Goal: Entertainment & Leisure: Consume media (video, audio)

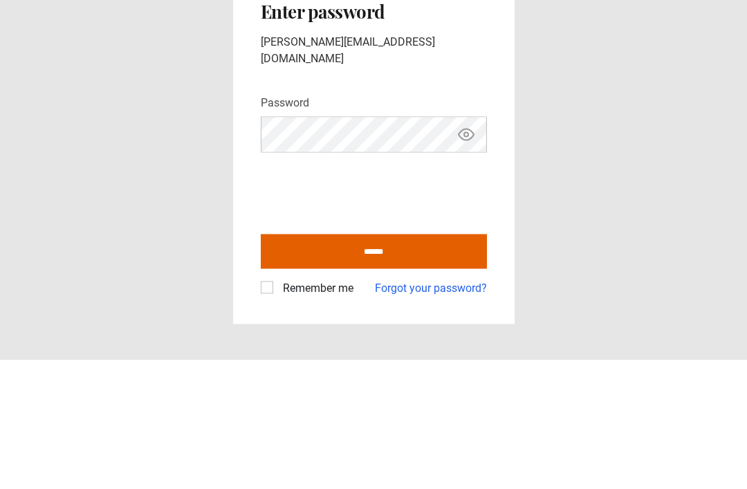
scroll to position [44, 0]
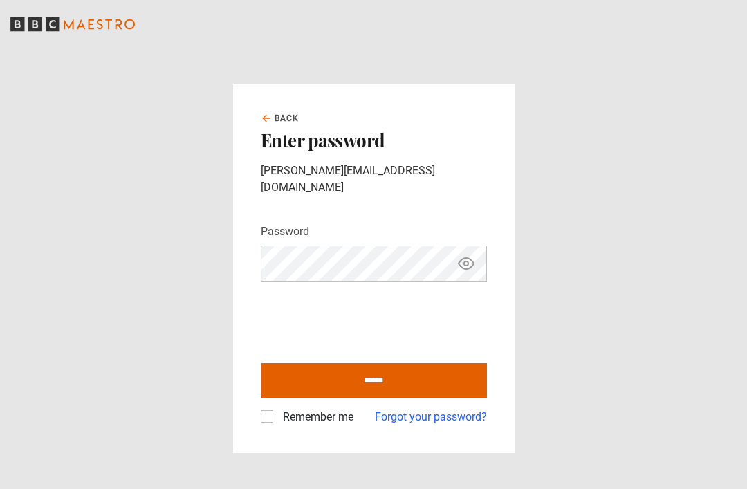
click at [396, 363] on input "******" at bounding box center [374, 380] width 226 height 35
type input "**********"
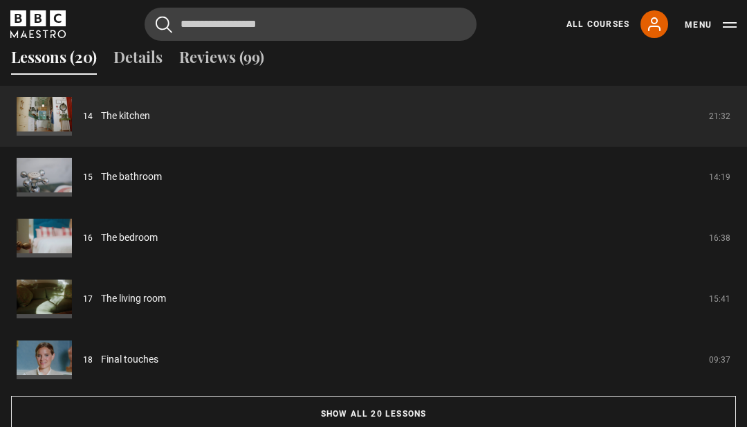
scroll to position [1134, 0]
click at [534, 410] on button "Show all 20 lessons" at bounding box center [373, 414] width 725 height 36
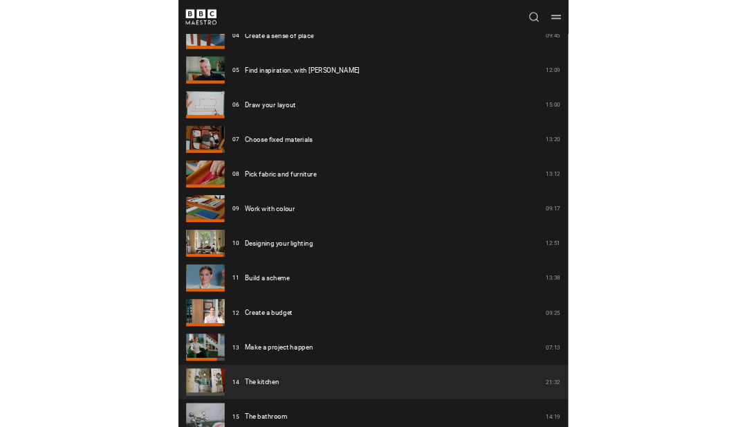
scroll to position [1903, 0]
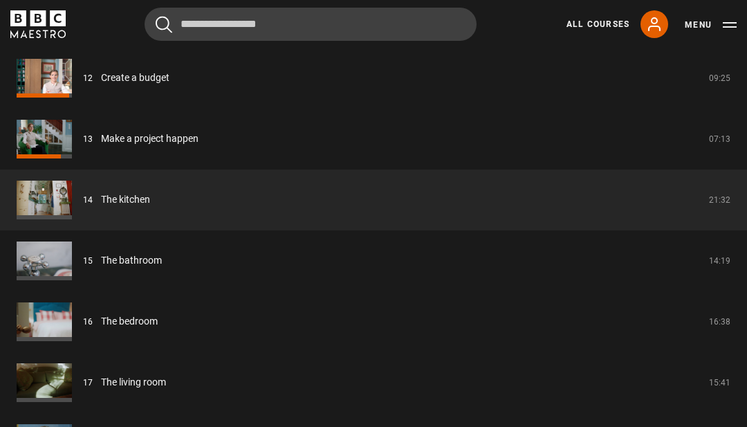
click at [101, 192] on link "The kitchen" at bounding box center [125, 199] width 49 height 15
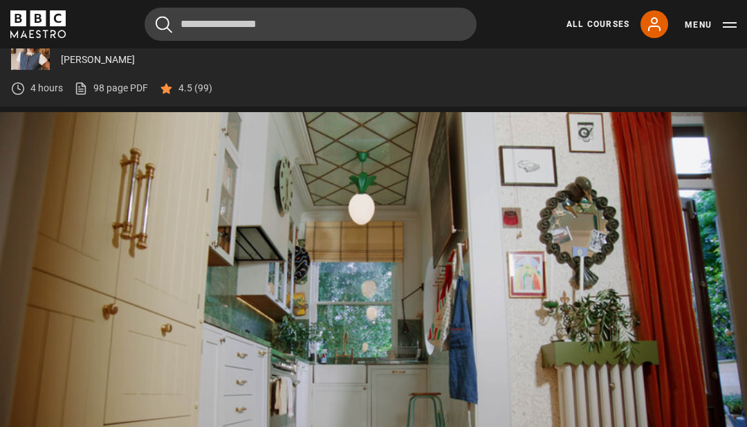
scroll to position [552, 0]
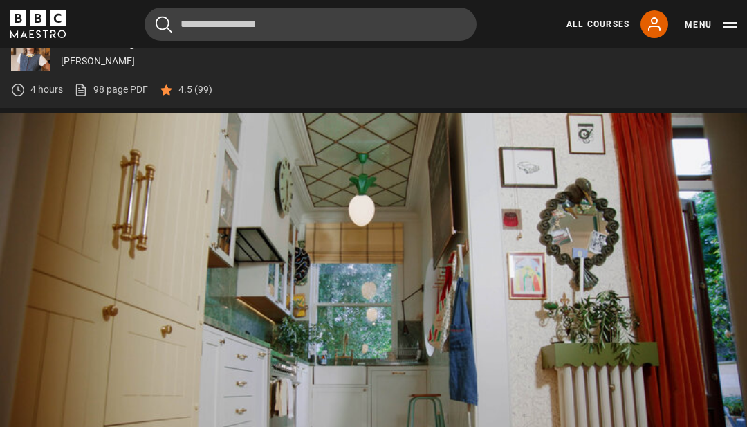
click at [341, 323] on video-js "Video Player is loading. Play Lesson The kitchen 10s Skip Back 10 seconds Pause…" at bounding box center [373, 324] width 747 height 421
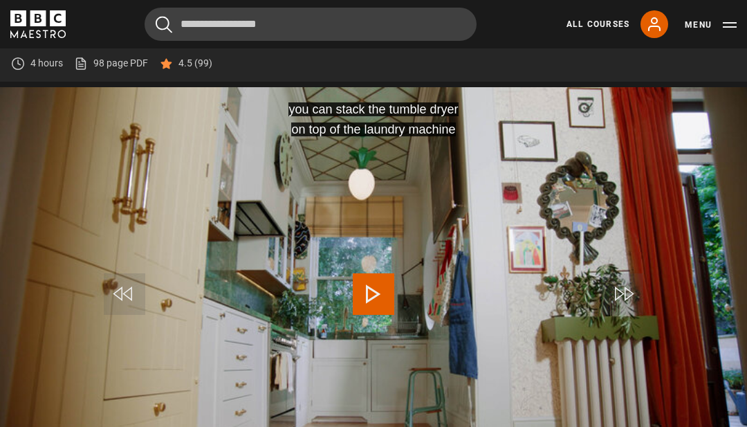
scroll to position [578, 0]
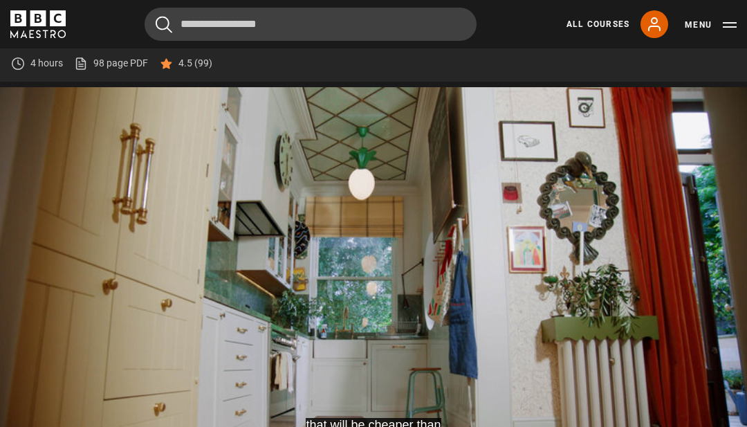
click at [343, 300] on video-js "that will be cheaper than going to one of those, like Video Player is loading. …" at bounding box center [373, 297] width 747 height 421
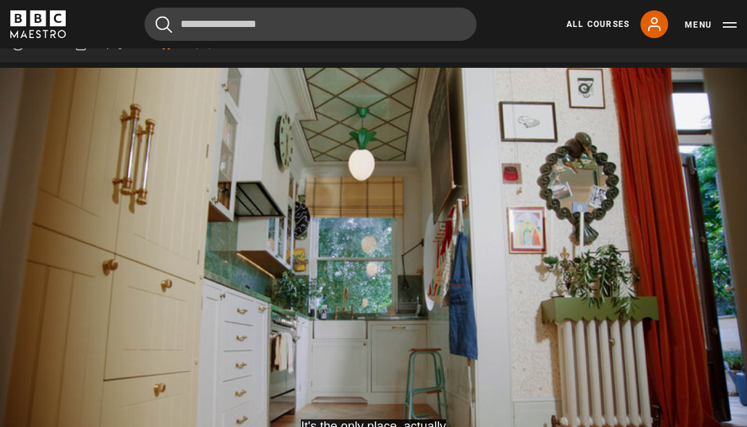
scroll to position [597, 0]
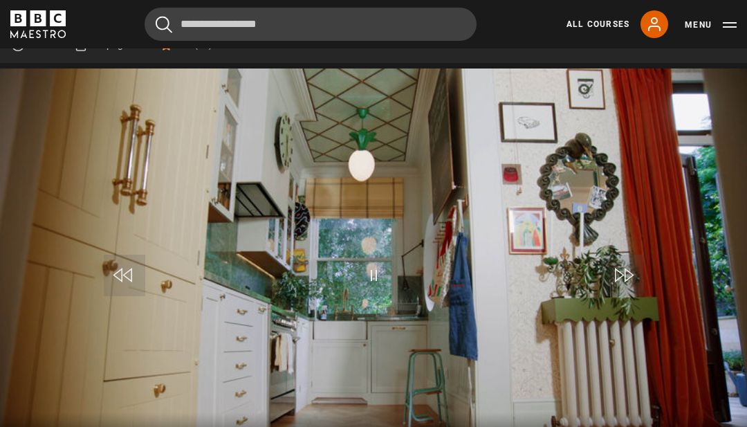
click at [341, 199] on video-js "Video Player is loading. Play Lesson The kitchen 10s Skip Back 10 seconds Pause…" at bounding box center [373, 279] width 747 height 421
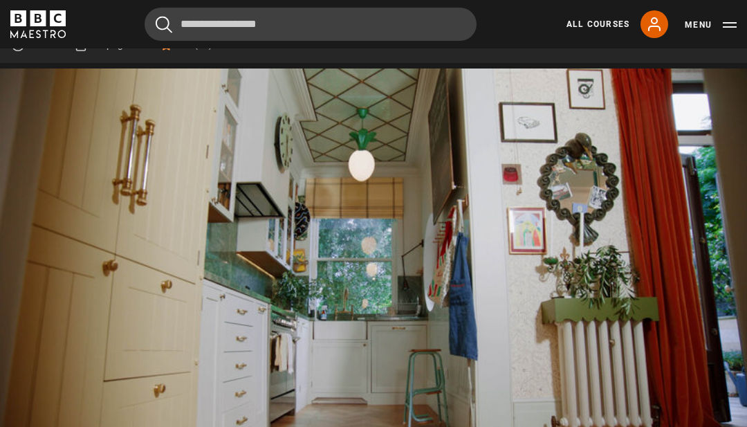
click at [128, 391] on video-js "Video Player is loading. Play Lesson The kitchen 10s Skip Back 10 seconds Pause…" at bounding box center [373, 279] width 747 height 421
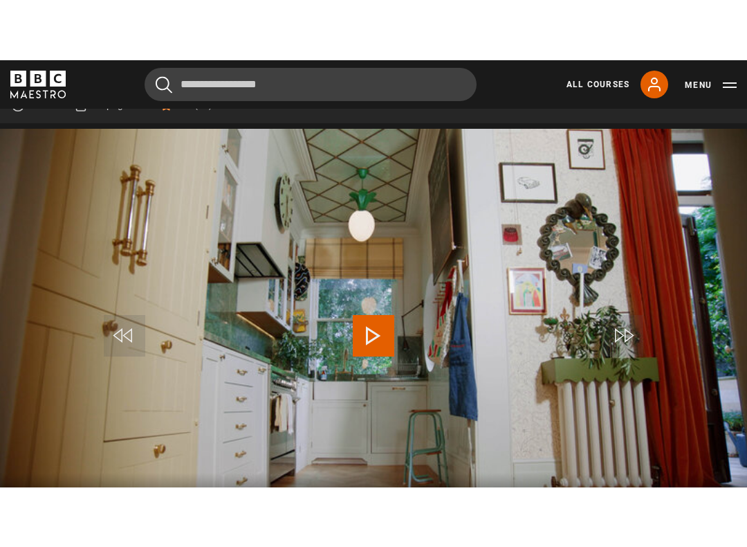
scroll to position [14, 0]
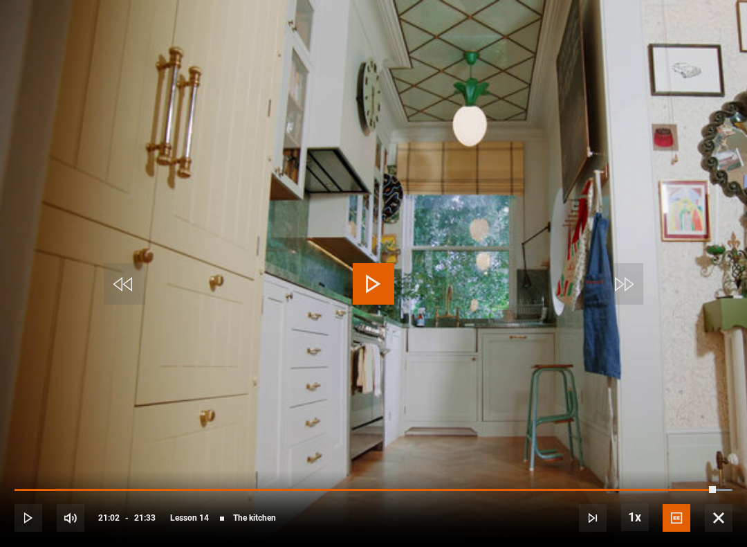
click at [726, 489] on span "Video Player" at bounding box center [719, 518] width 28 height 28
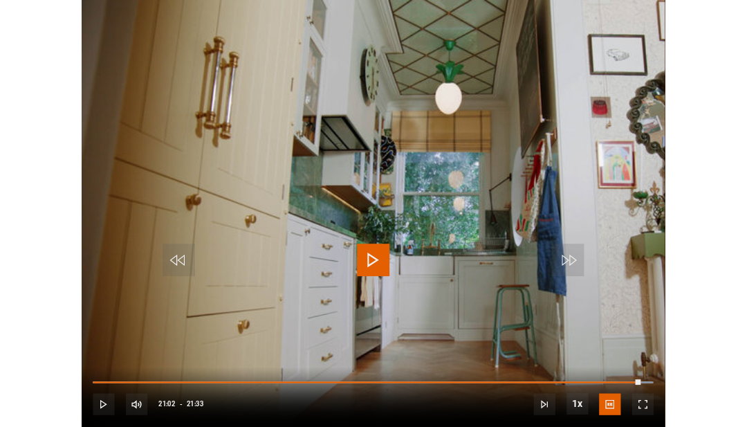
scroll to position [597, 0]
